Goal: Transaction & Acquisition: Download file/media

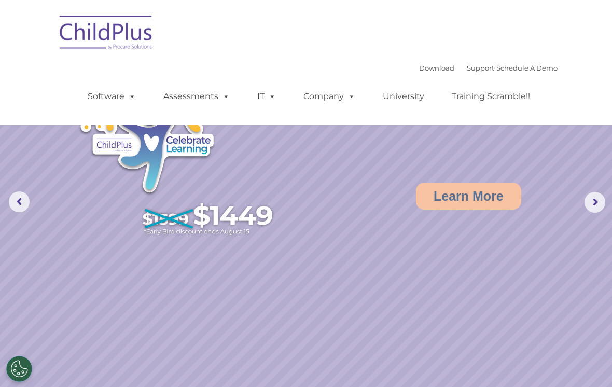
select select "MEDIUM"
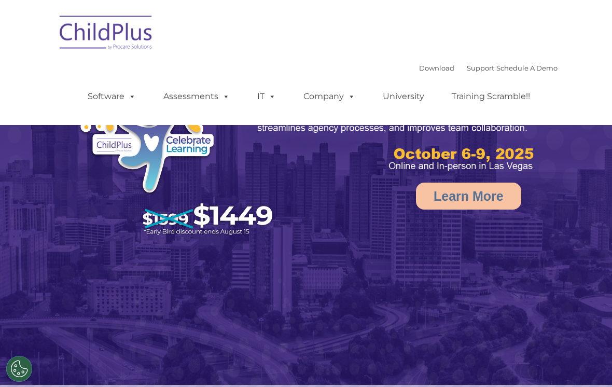
select select "MEDIUM"
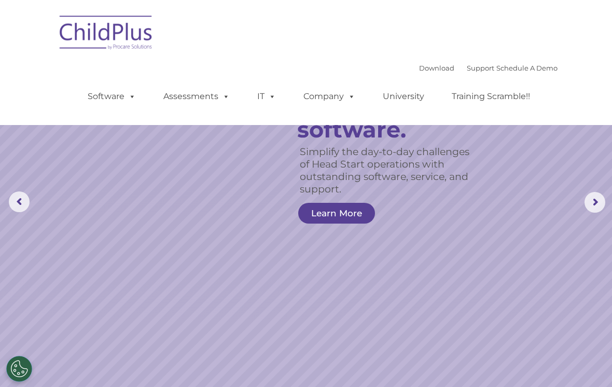
click at [539, 57] on div "Download Support | Schedule A Demo  MENU MENU Software ChildPlus: The original…" at bounding box center [305, 62] width 503 height 109
click at [471, 61] on div "Download Support | Schedule A Demo " at bounding box center [488, 68] width 138 height 16
click at [467, 71] on link "Support" at bounding box center [480, 68] width 27 height 8
click at [421, 66] on link "Download" at bounding box center [436, 68] width 35 height 8
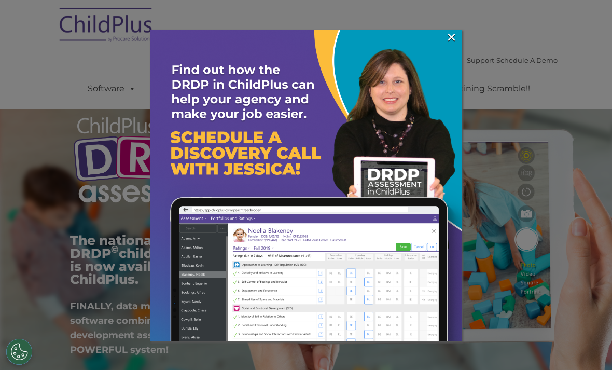
click at [458, 44] on img at bounding box center [305, 185] width 311 height 311
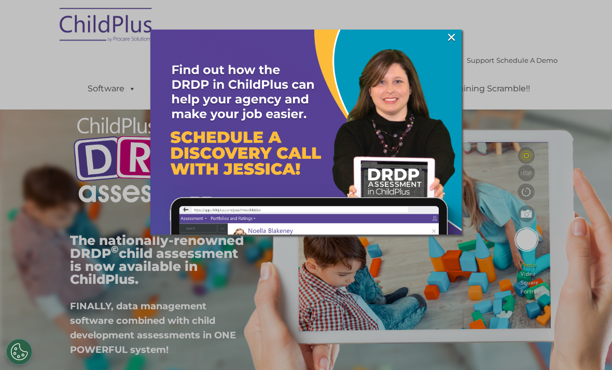
click at [453, 34] on link "×" at bounding box center [452, 37] width 12 height 10
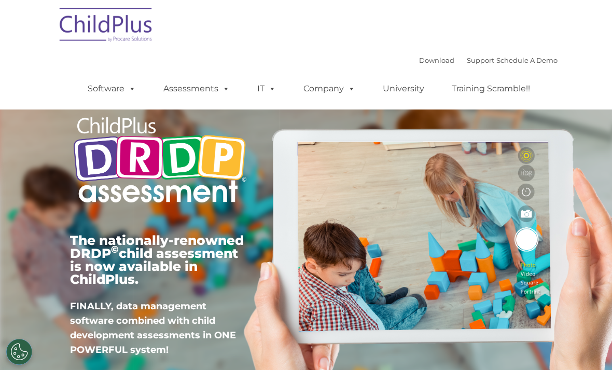
click at [427, 73] on ul "Software ChildPlus: The original and most widely-used Head Start data managemen…" at bounding box center [312, 88] width 491 height 41
click at [427, 58] on link "Download" at bounding box center [436, 60] width 35 height 8
